Goal: Navigation & Orientation: Find specific page/section

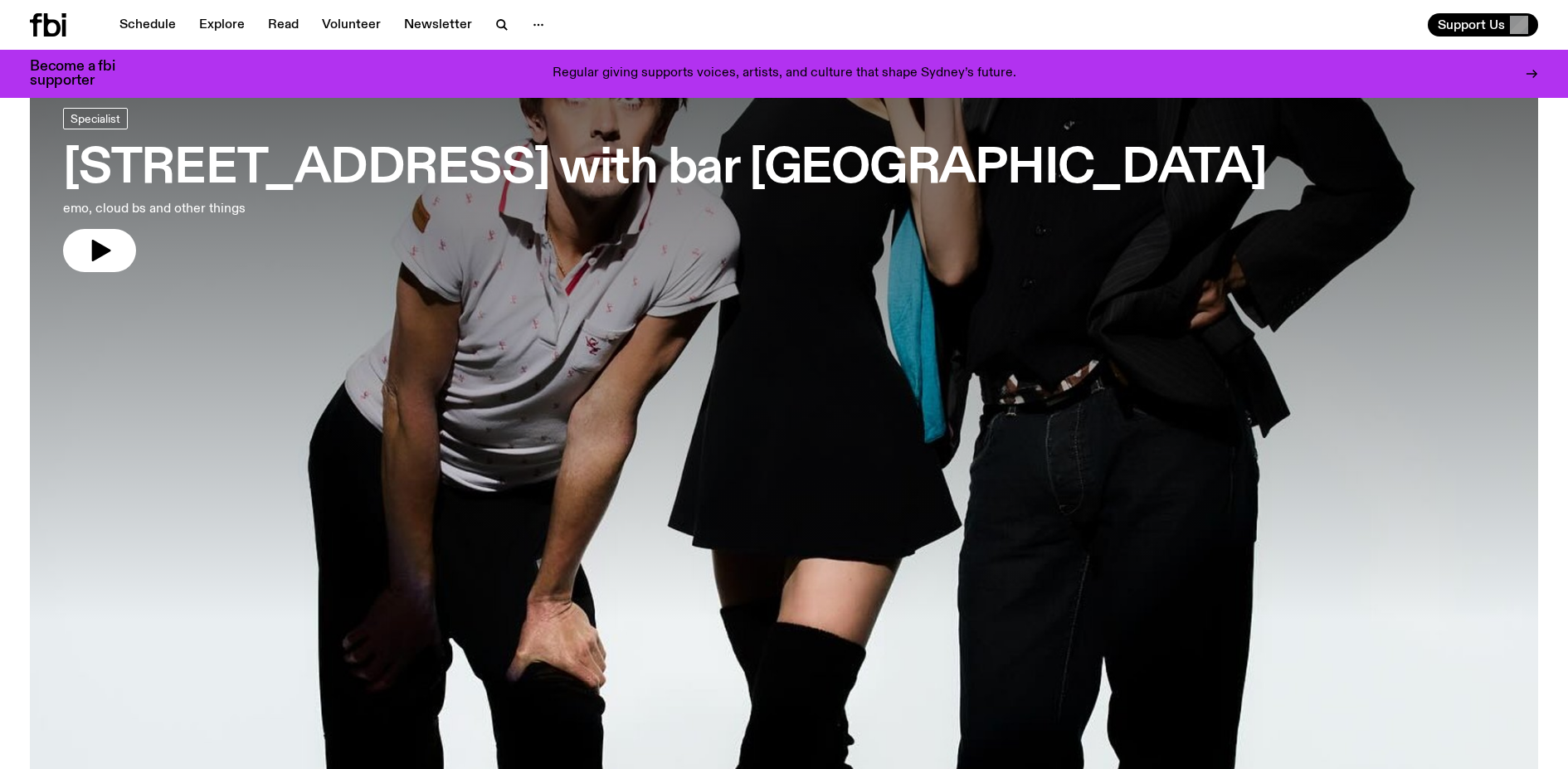
scroll to position [100, 0]
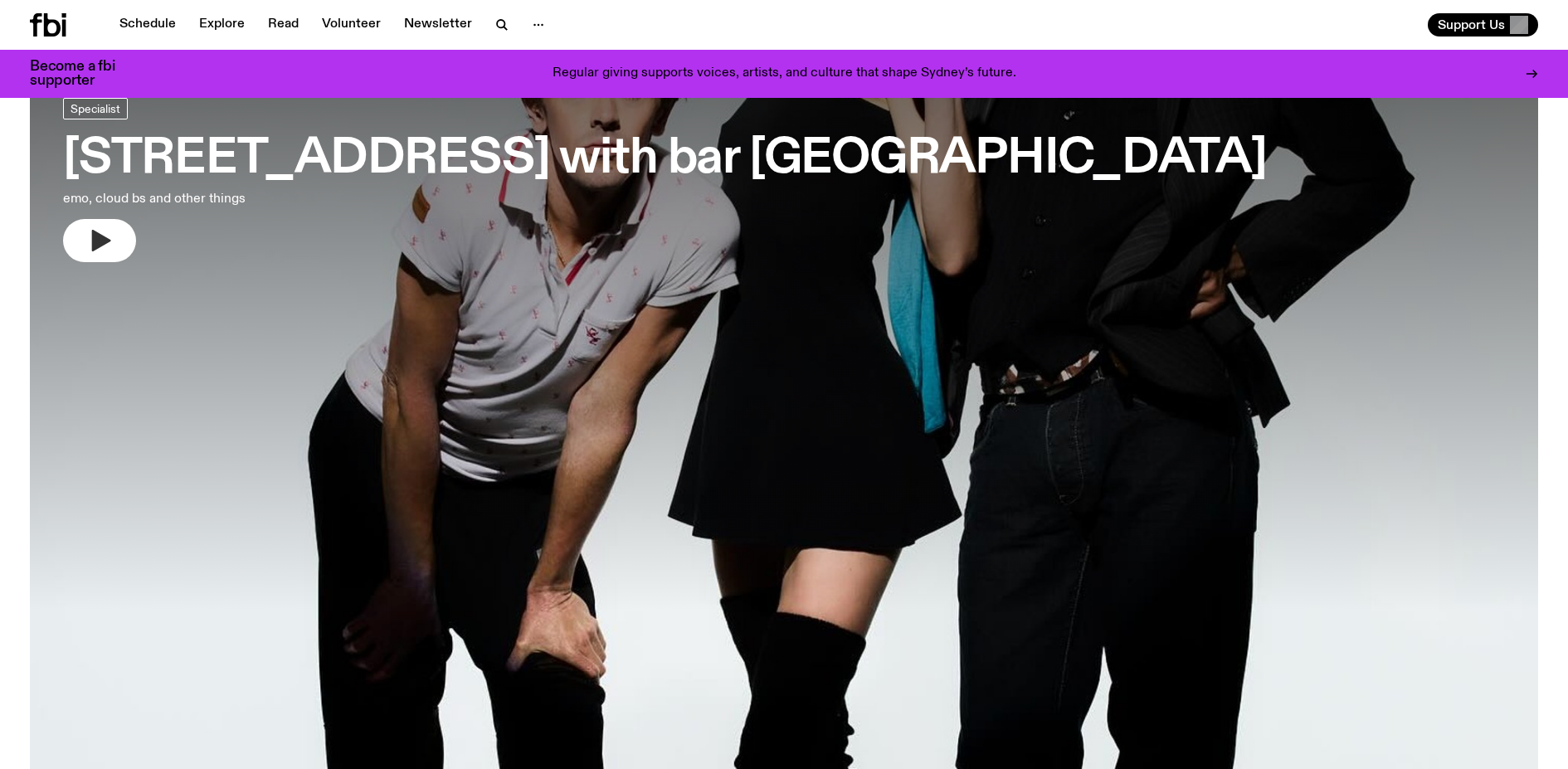
click at [99, 246] on icon "button" at bounding box center [102, 240] width 19 height 21
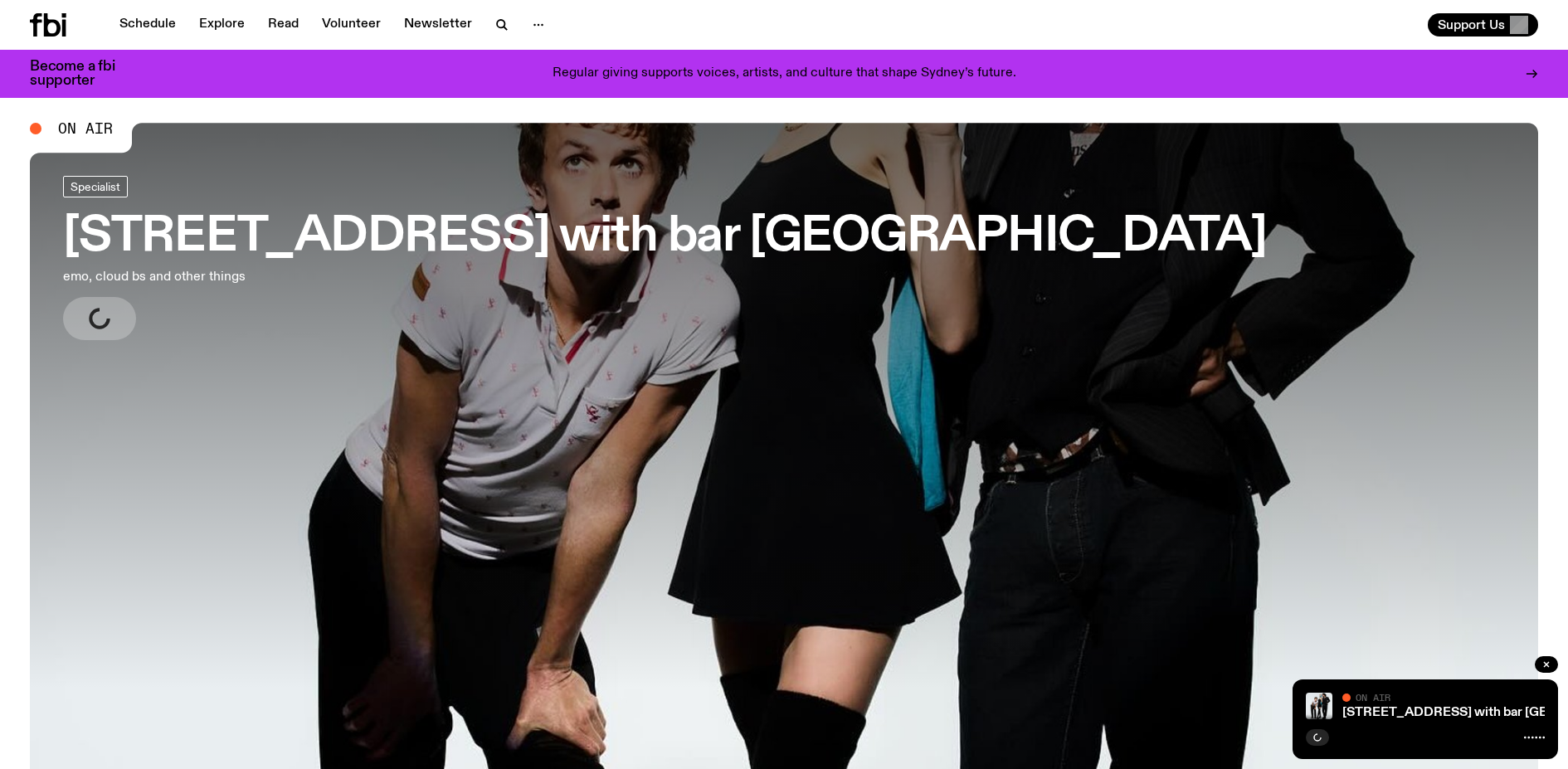
scroll to position [0, 0]
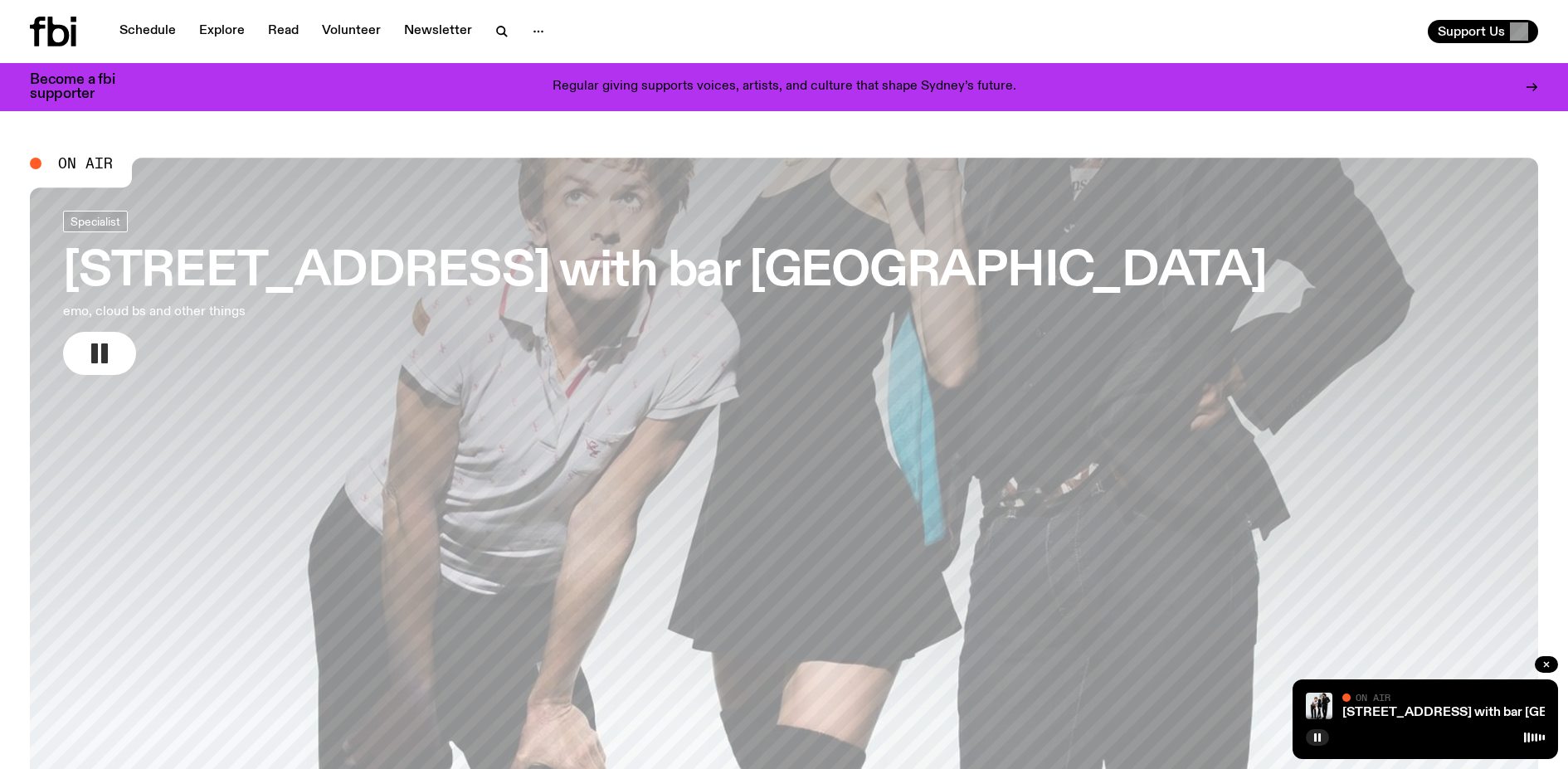
click at [101, 352] on icon "button" at bounding box center [99, 353] width 26 height 26
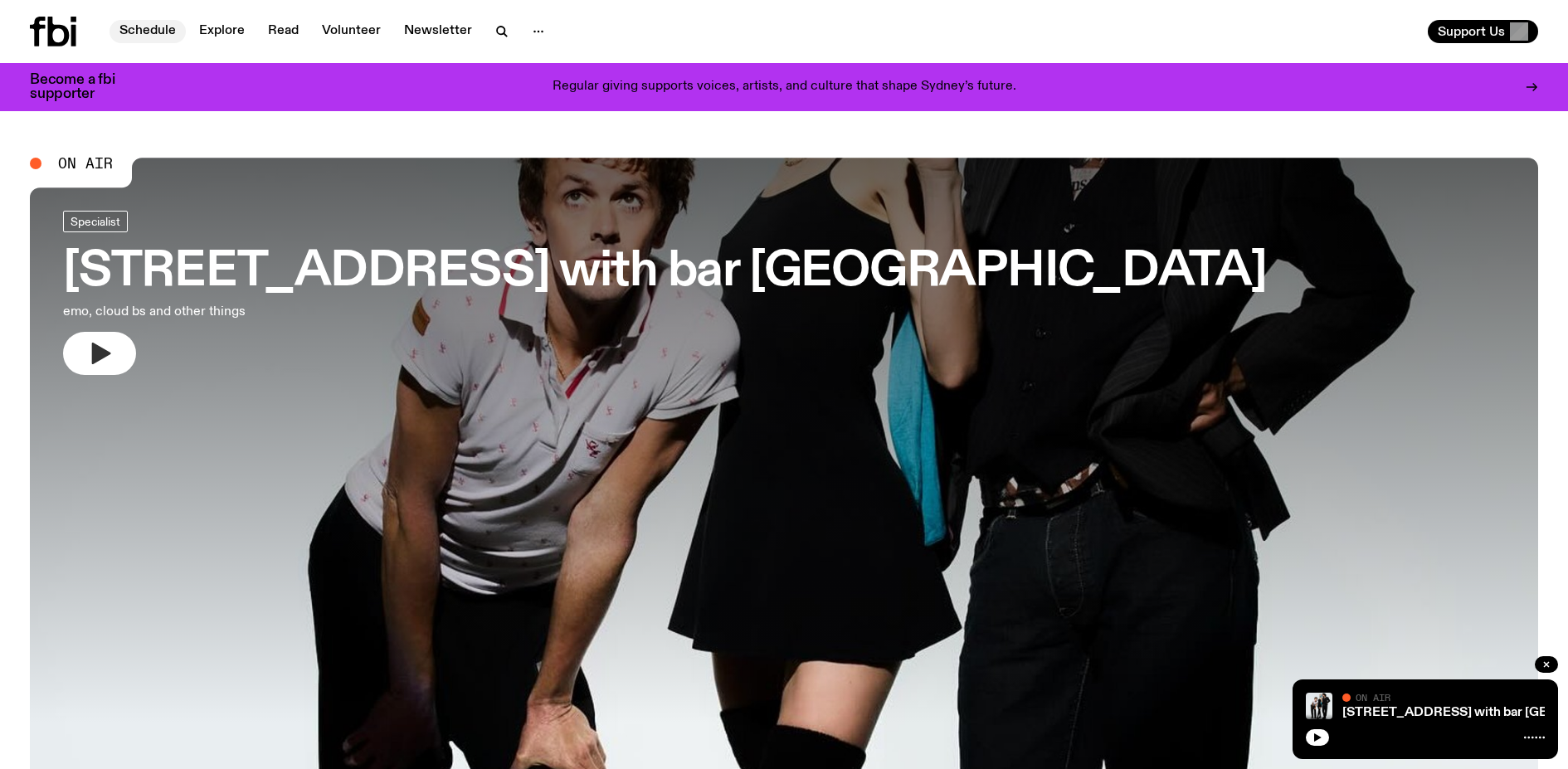
click at [151, 29] on link "Schedule" at bounding box center [147, 32] width 77 height 23
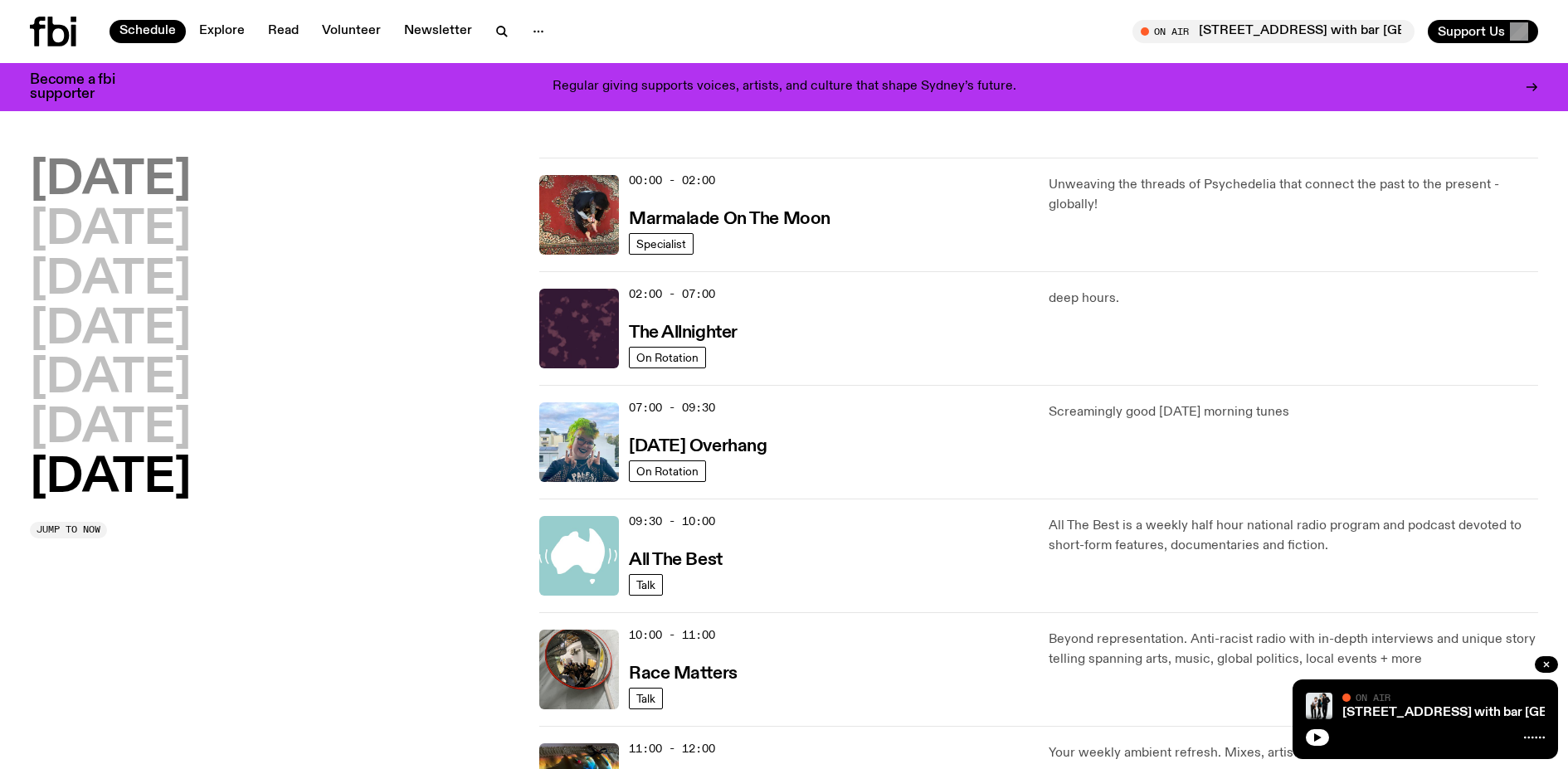
click at [133, 190] on h2 "[DATE]" at bounding box center [110, 181] width 161 height 46
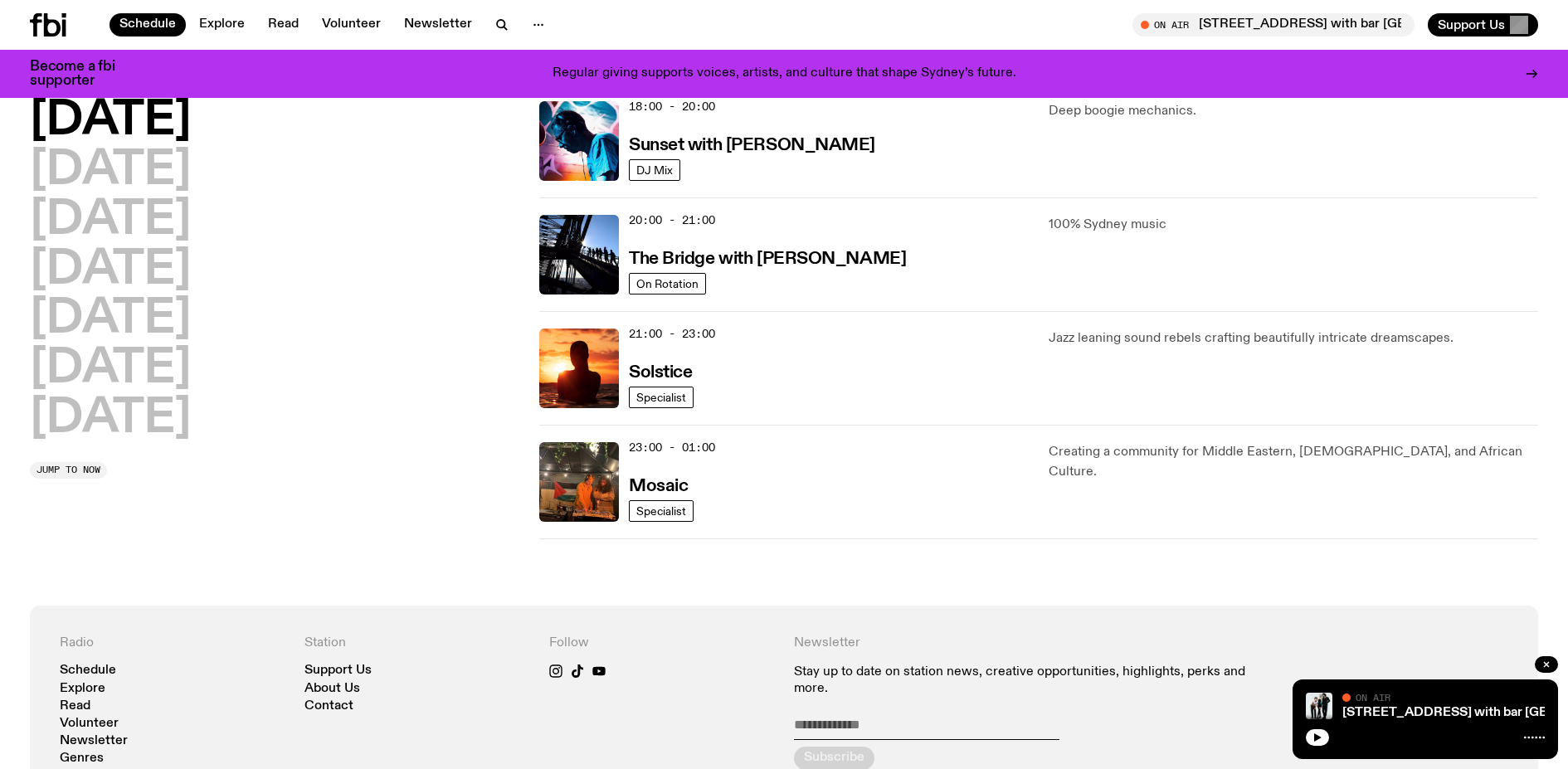
scroll to position [745, 0]
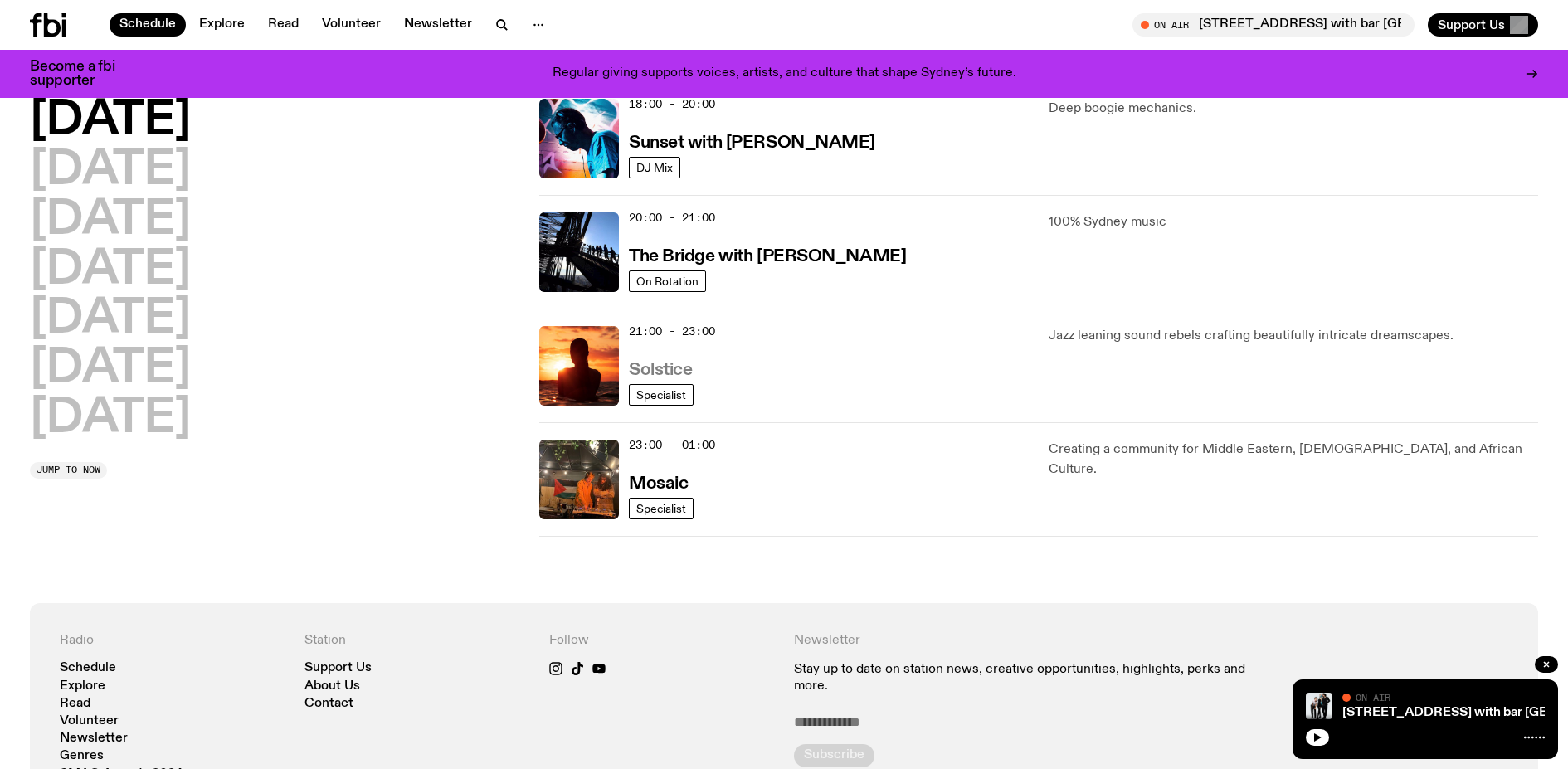
click at [657, 375] on h3 "Solstice" at bounding box center [660, 370] width 63 height 17
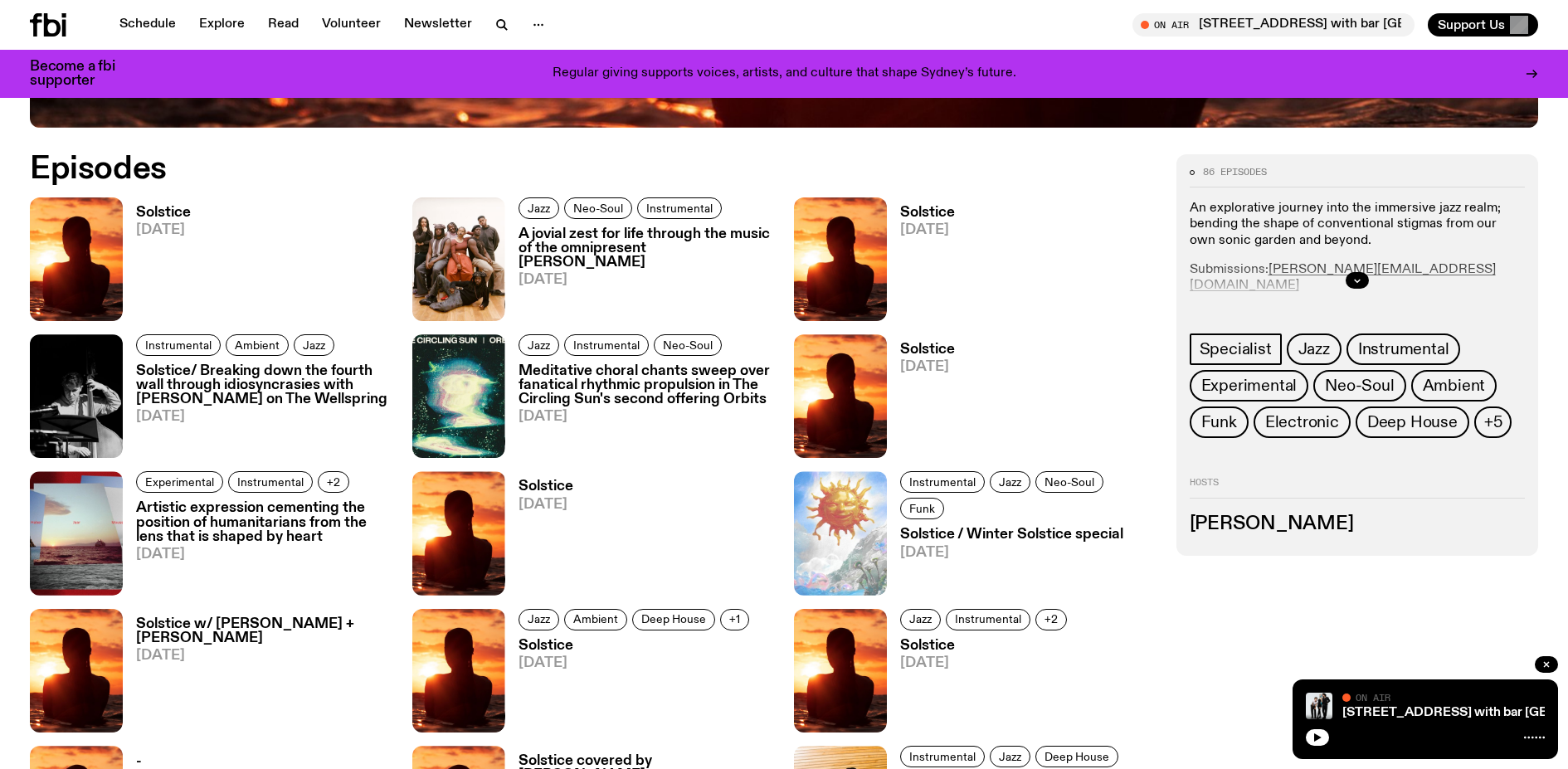
scroll to position [949, 0]
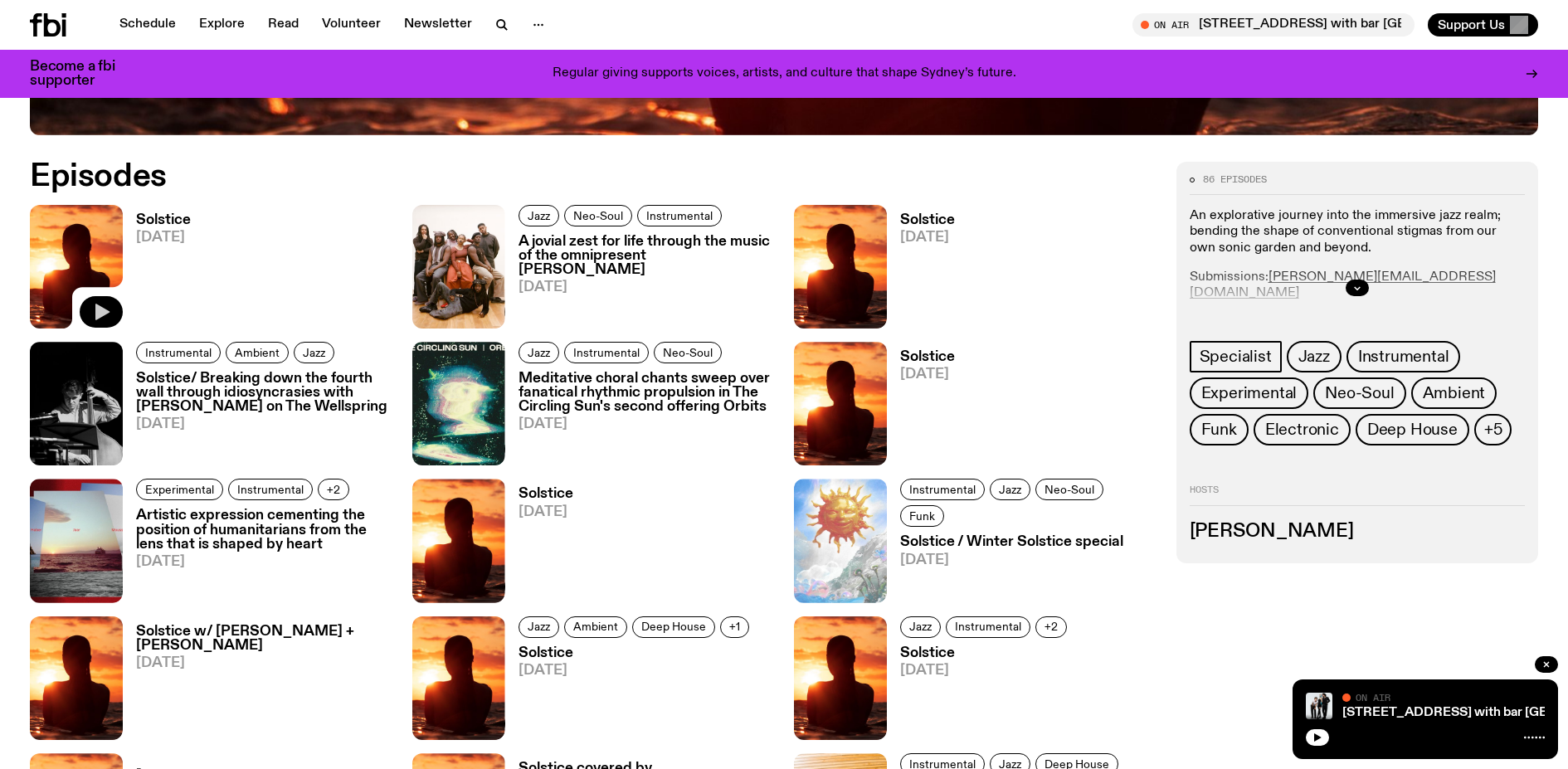
click at [93, 311] on icon "button" at bounding box center [101, 312] width 20 height 20
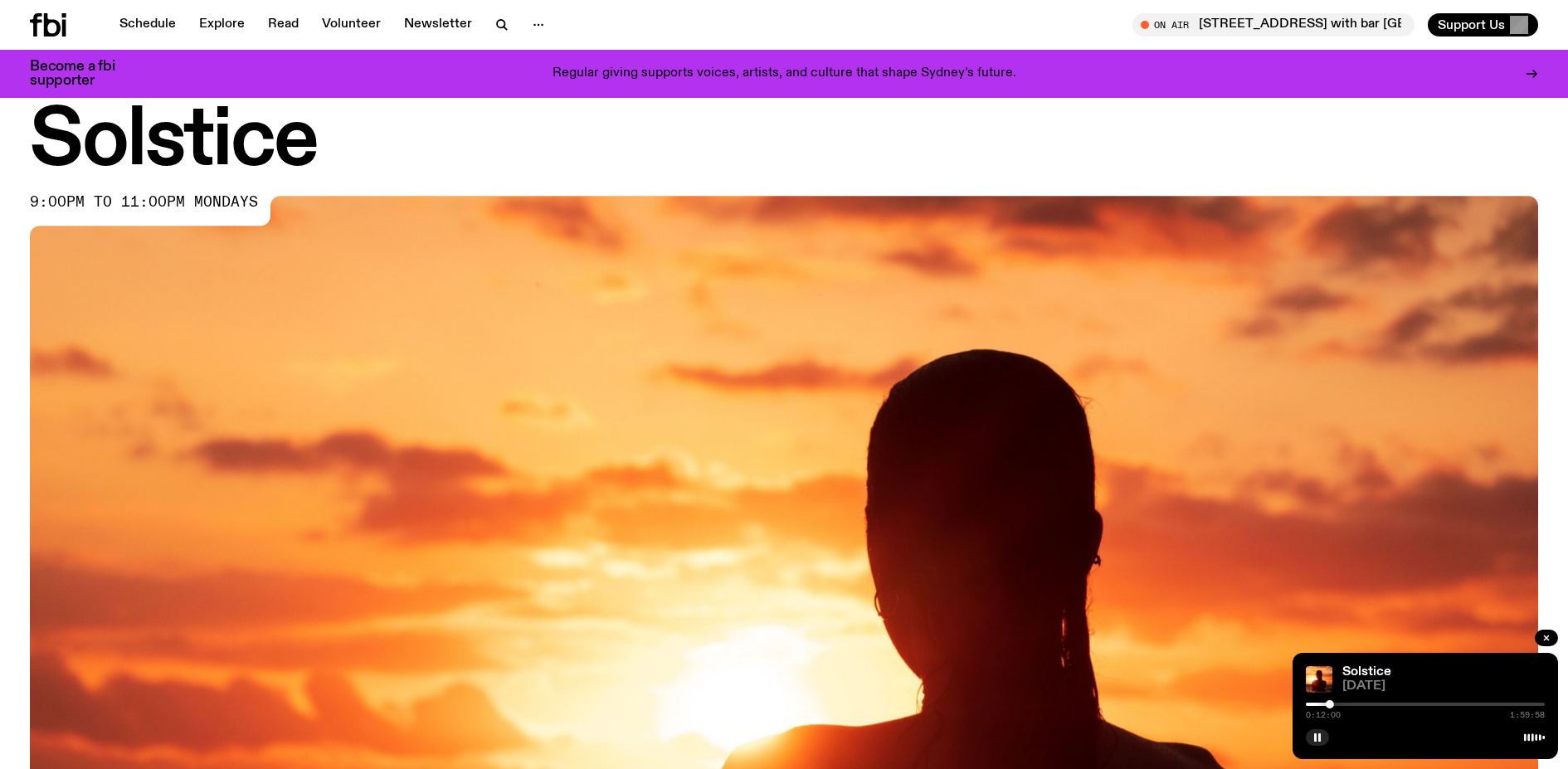
scroll to position [0, 0]
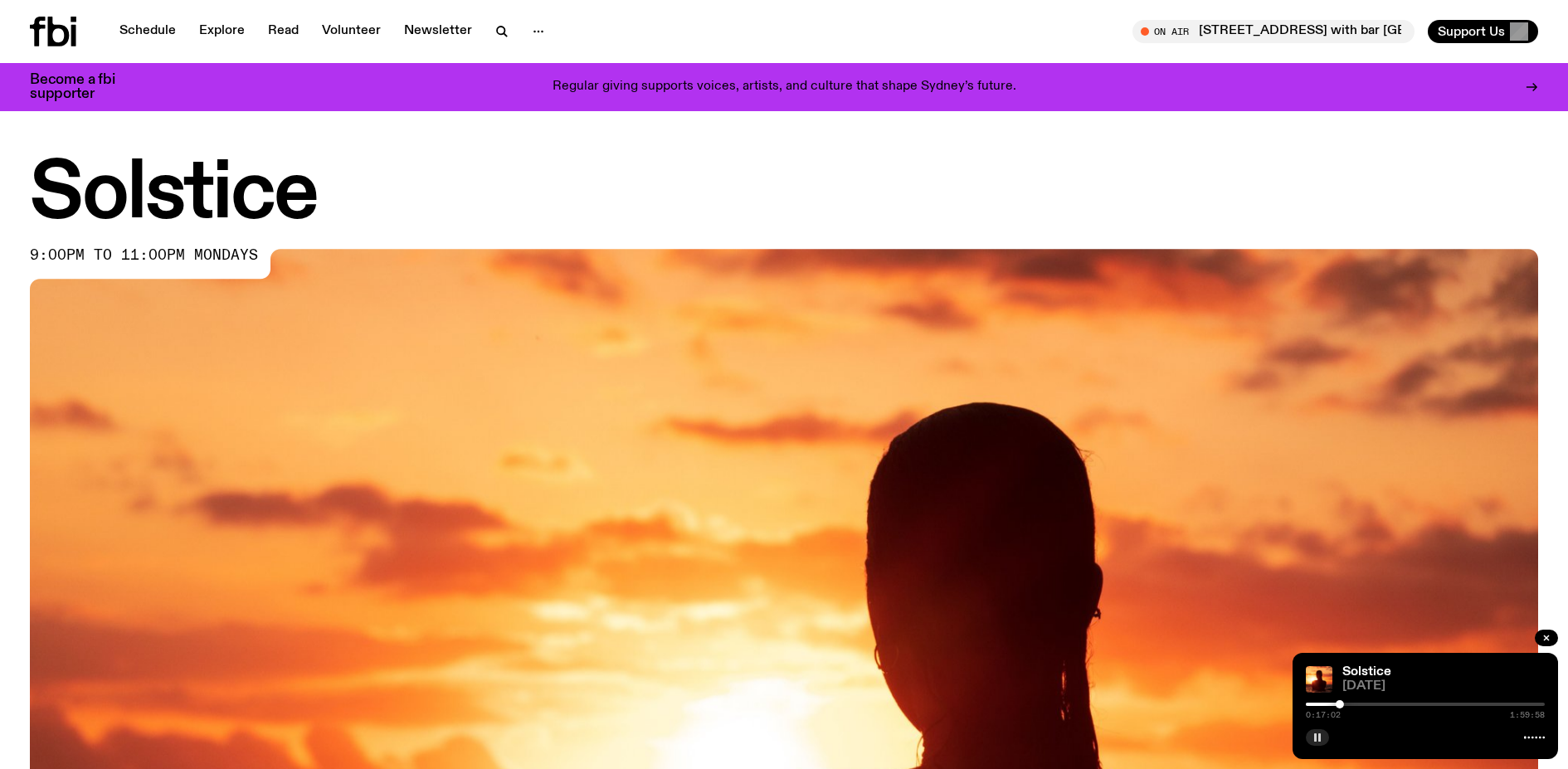
click at [1316, 740] on icon "button" at bounding box center [1317, 737] width 10 height 10
